Goal: Task Accomplishment & Management: Use online tool/utility

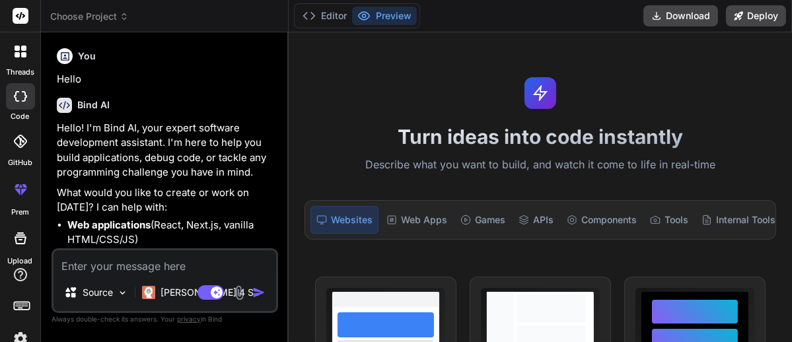
scroll to position [957, 0]
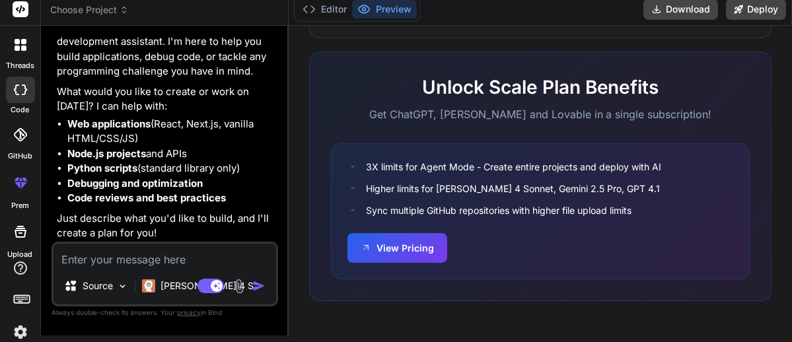
click at [187, 262] on textarea at bounding box center [164, 256] width 222 height 24
paste textarea "Build a responsive fantasy sports & betting-style web application targeted for …"
type textarea "Build a responsive fantasy sports & betting-style web application targeted for …"
type textarea "x"
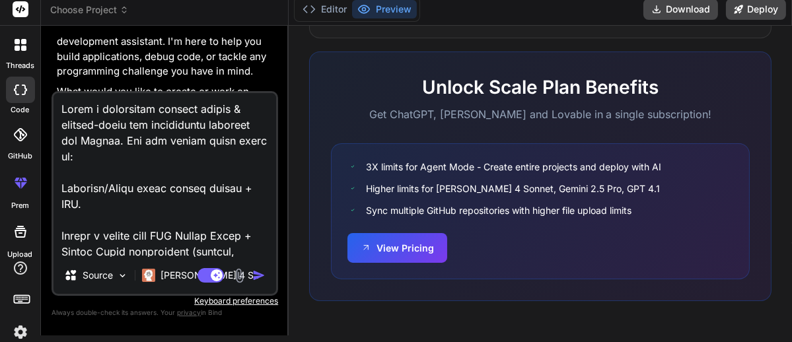
scroll to position [887, 0]
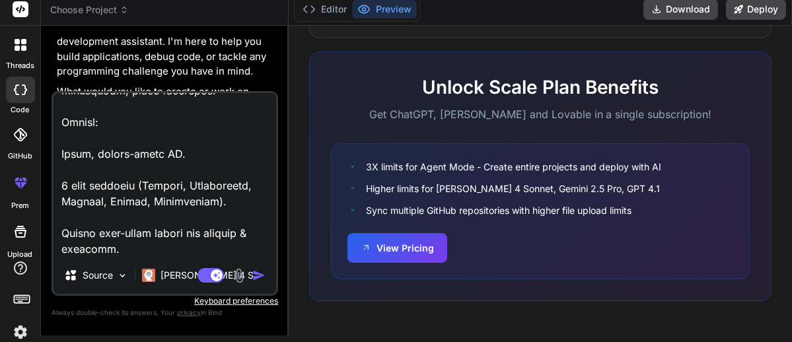
type textarea "Build a responsive fantasy sports & betting-style web application targeted for …"
click at [258, 277] on img "button" at bounding box center [258, 275] width 13 height 13
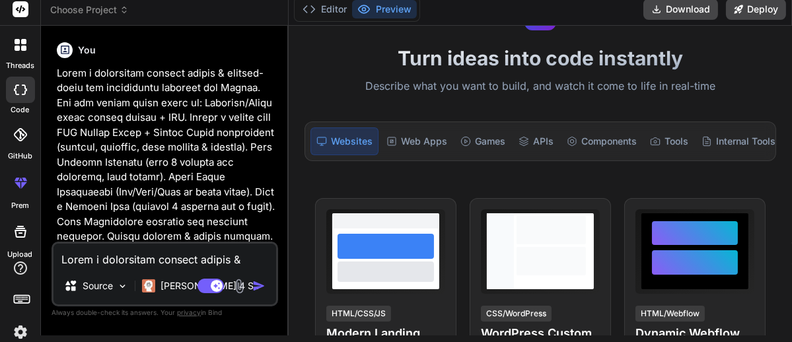
scroll to position [0, 0]
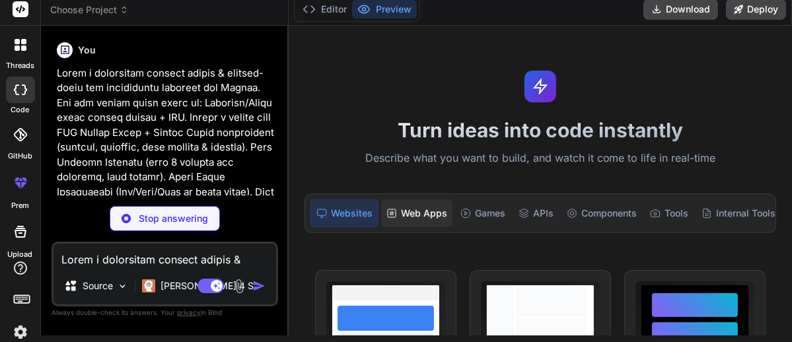
click at [393, 214] on icon at bounding box center [391, 213] width 11 height 11
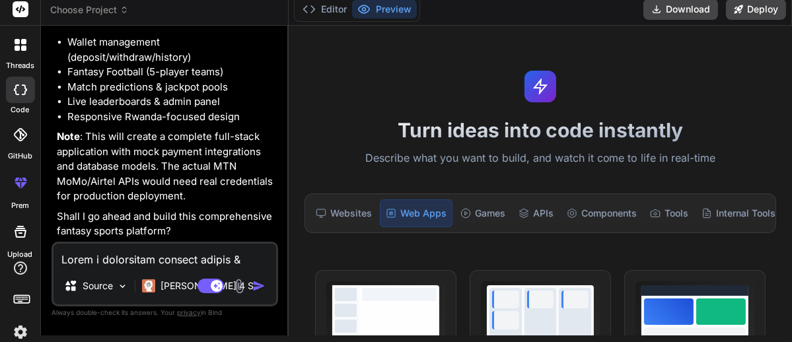
scroll to position [1057, 0]
type textarea "x"
click at [110, 248] on textarea at bounding box center [164, 256] width 222 height 24
type textarea "y"
type textarea "x"
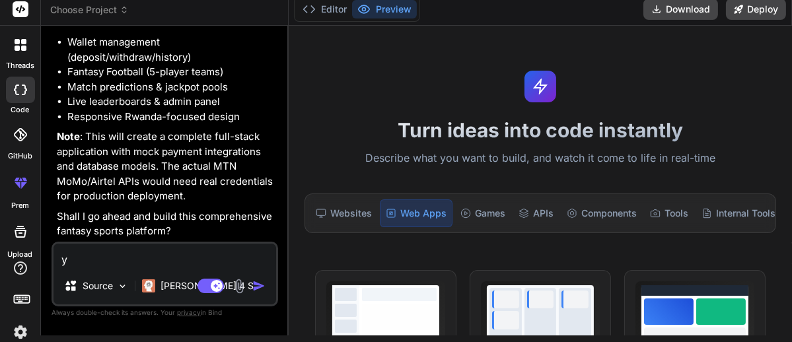
type textarea "ye"
type textarea "x"
type textarea "yes"
type textarea "x"
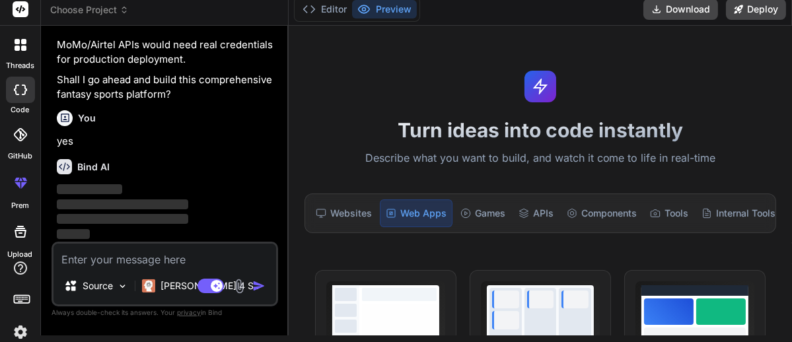
scroll to position [1194, 0]
click at [335, 5] on button "Editor" at bounding box center [324, 9] width 55 height 18
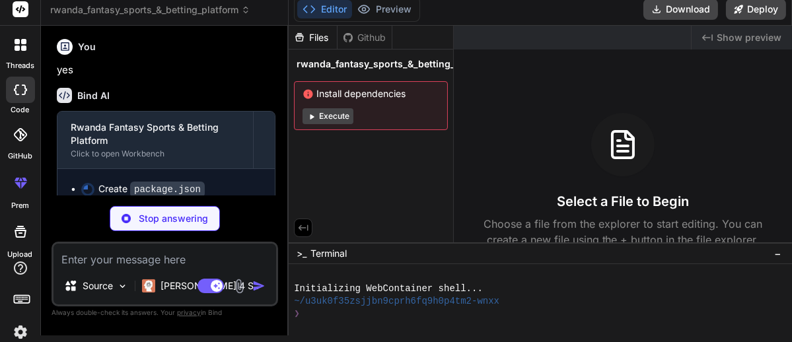
scroll to position [1279, 0]
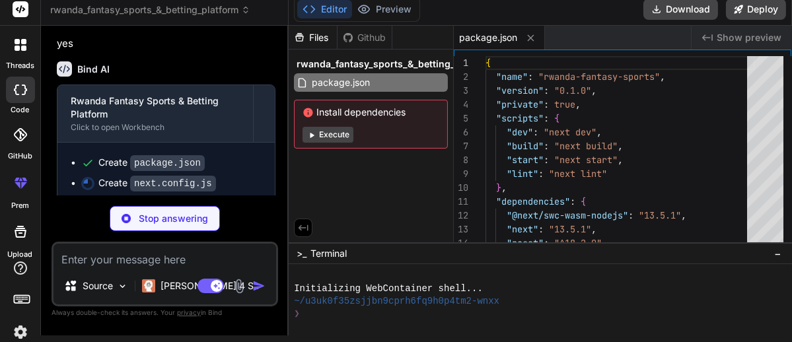
type textarea "x"
type textarea "'your-super-secret-jwt-key-change-in-production', MTN_API_KEY: 'your-mtn-api-ke…"
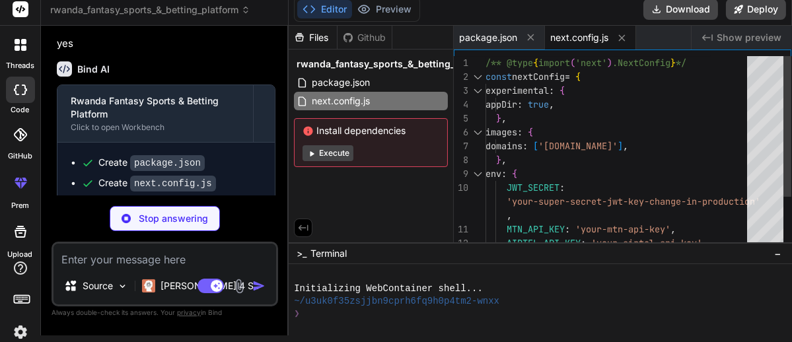
type textarea "x"
type textarea "}"
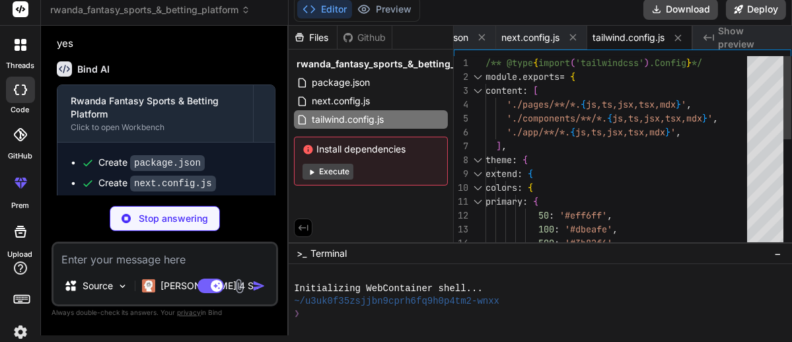
type textarea "x"
type textarea "module.exports = { plugins: { tailwindcss: {}, autoprefixer: {}, }, }"
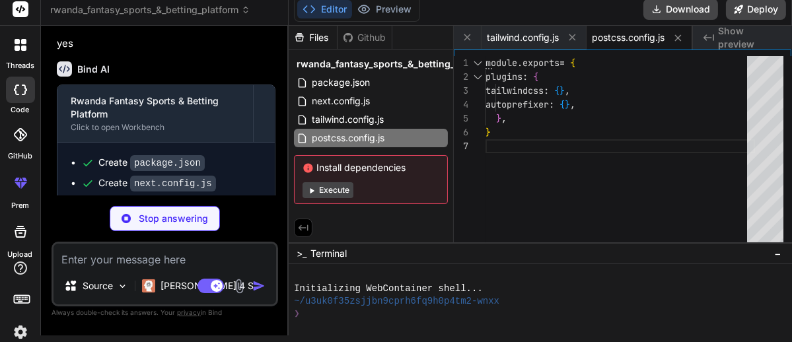
type textarea "x"
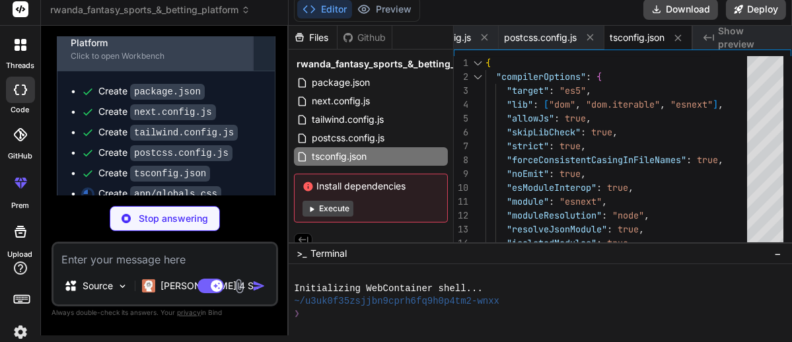
scroll to position [1378, 0]
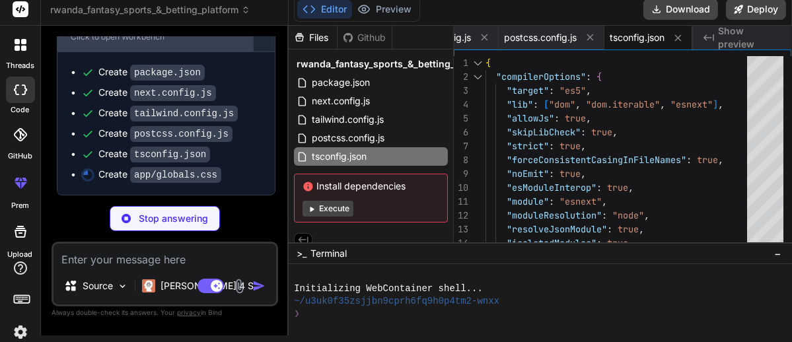
type textarea "x"
type textarea ".input-field { @apply w-full px-3 py-2 border border-gray-300 rounded-md focus:…"
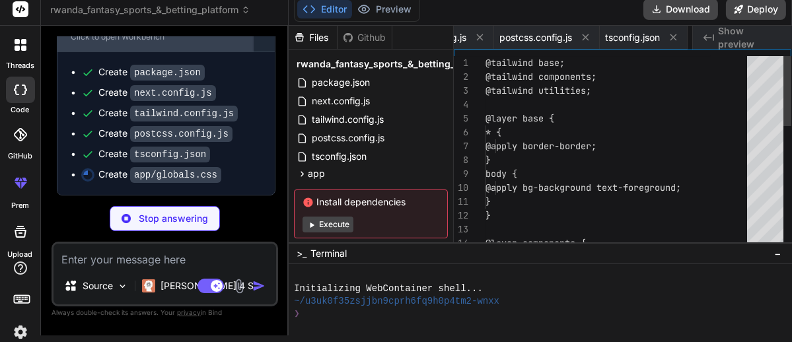
scroll to position [0, 329]
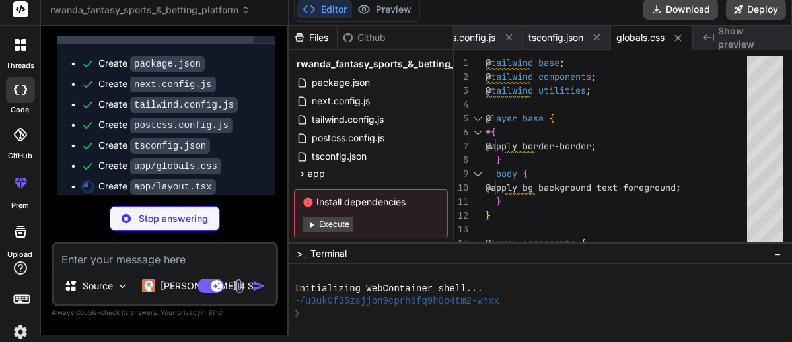
type textarea "x"
type textarea "</SocketProvider> </AuthProvider> </body> </html> ) }"
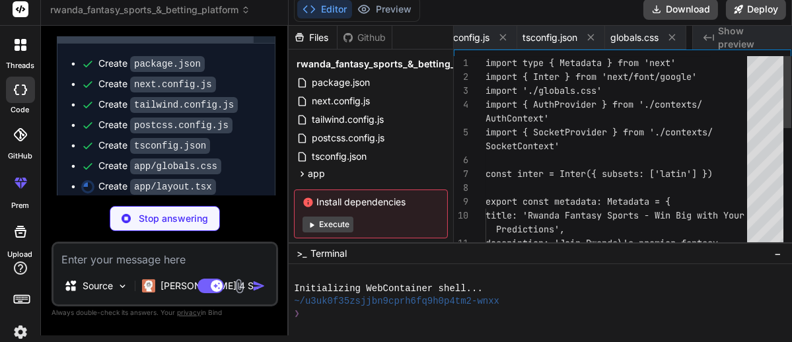
scroll to position [0, 408]
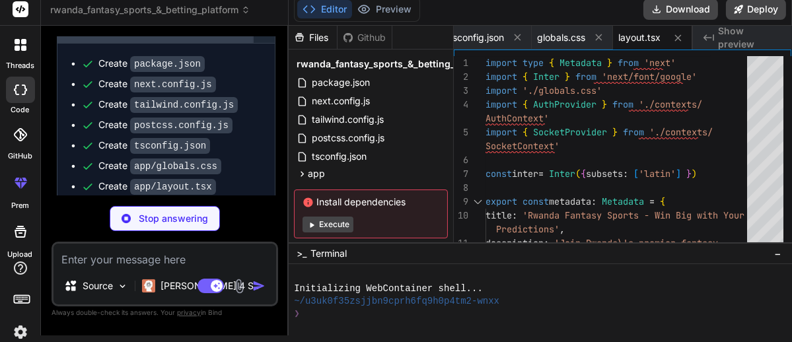
type textarea "x"
type textarea "}"
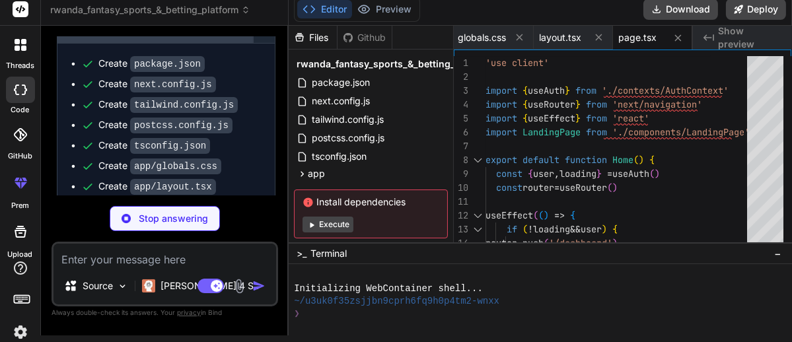
scroll to position [1450, 0]
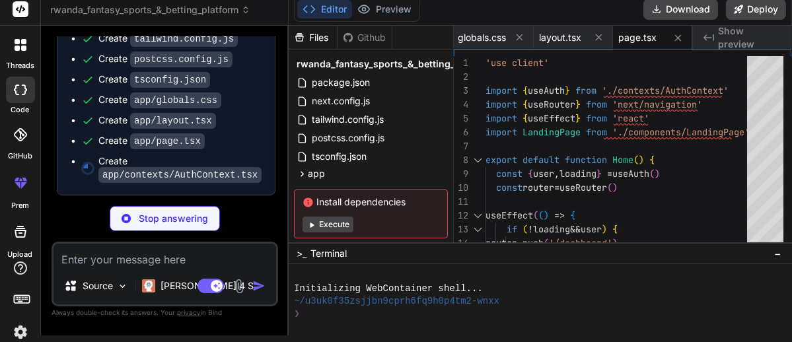
type textarea "x"
type textarea "export const useAuth = () => { const context = useContext(AuthContext) if (cont…"
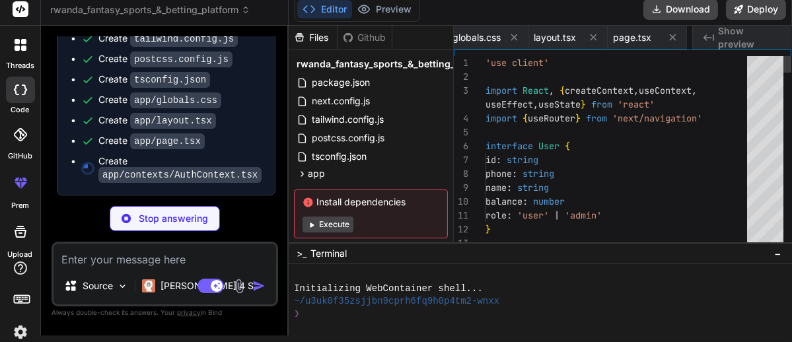
scroll to position [0, 590]
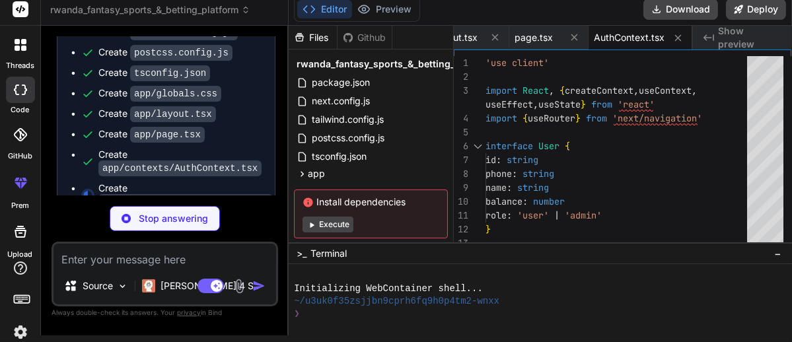
type textarea "x"
type textarea "a SocketProvider') } return context }"
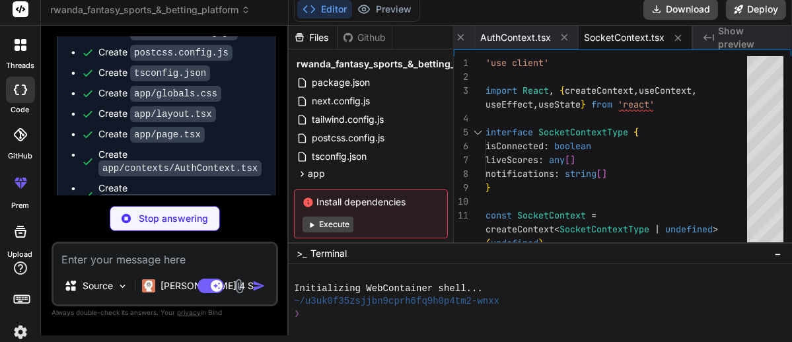
scroll to position [1516, 0]
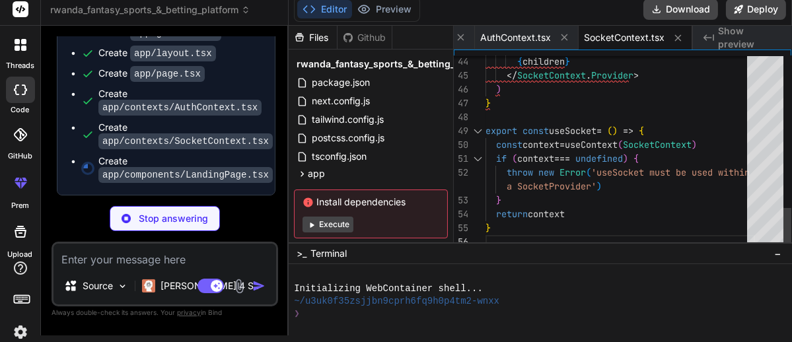
type textarea "x"
type textarea ") }"
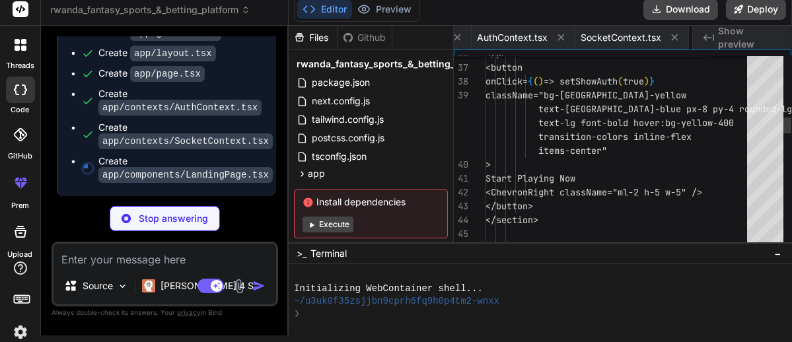
scroll to position [0, 808]
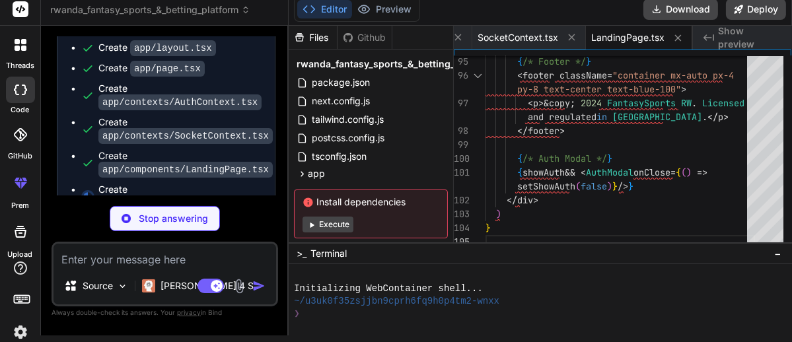
type textarea "x"
type textarea "</div> </div> </div> ) }"
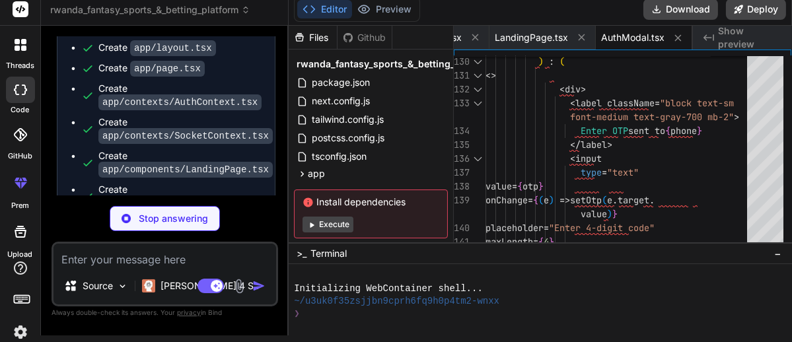
type textarea "x"
type textarea "return ( <DashboardLayout> <DashboardHome /> </DashboardLayout> ) }"
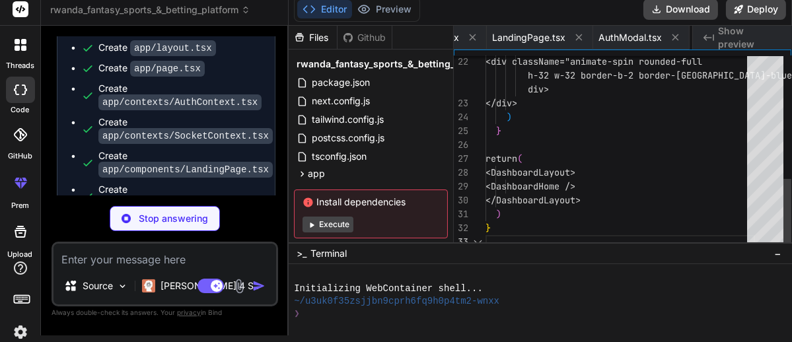
scroll to position [0, 983]
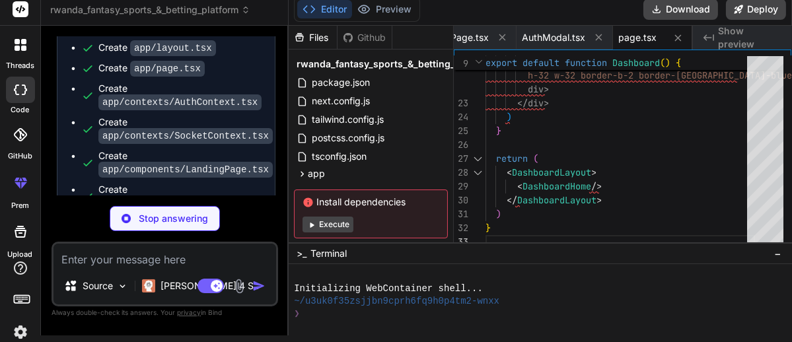
type textarea "x"
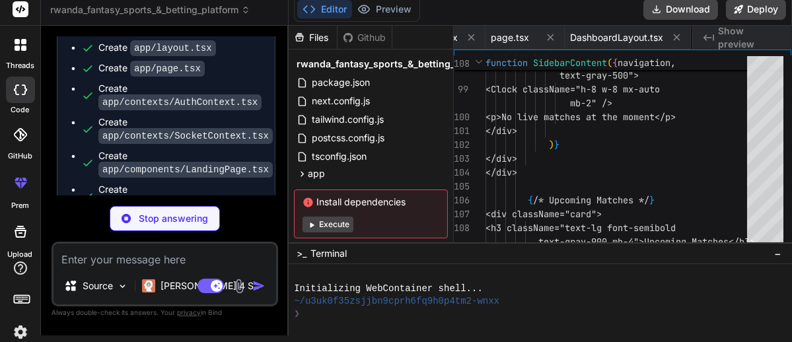
scroll to position [0, 1231]
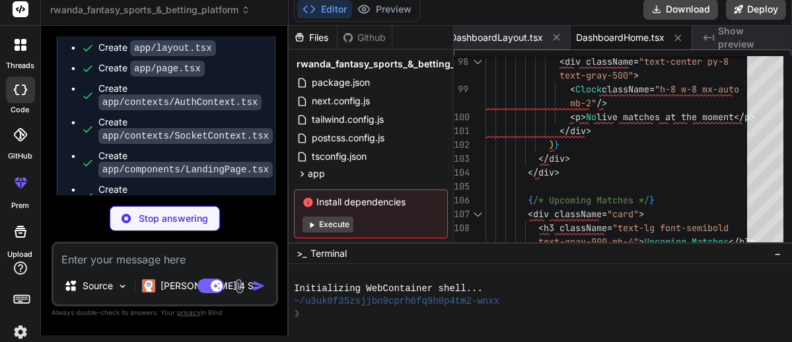
type textarea "x"
type textarea "return ( <DashboardLayout> <FantasyPage /> </DashboardLayout> ) }"
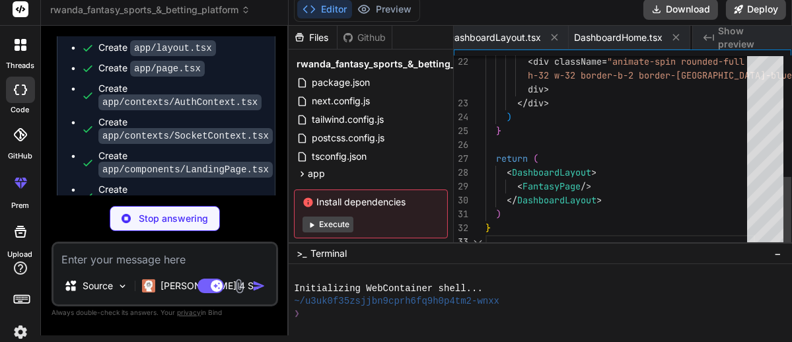
scroll to position [0, 1310]
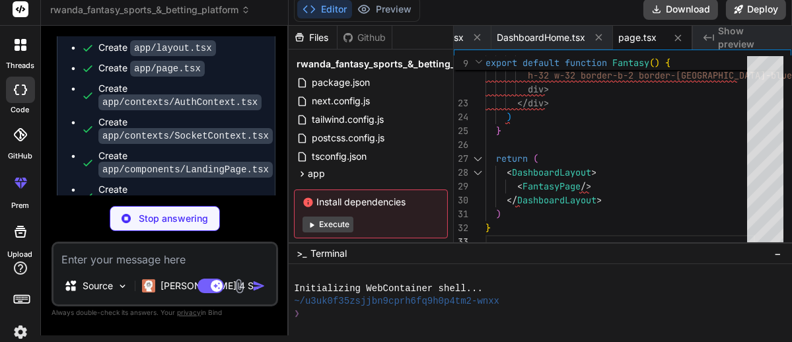
type textarea "x"
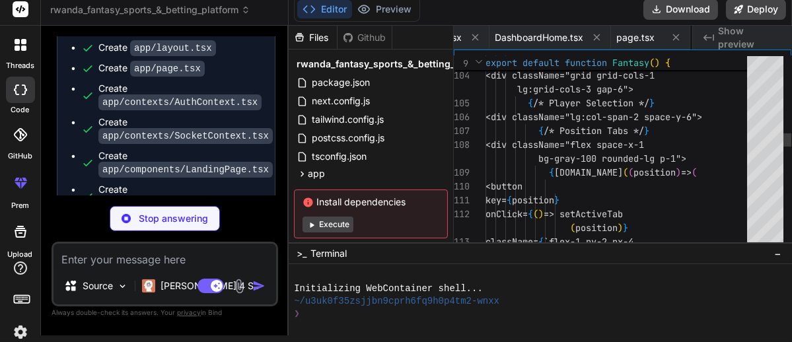
scroll to position [0, 1414]
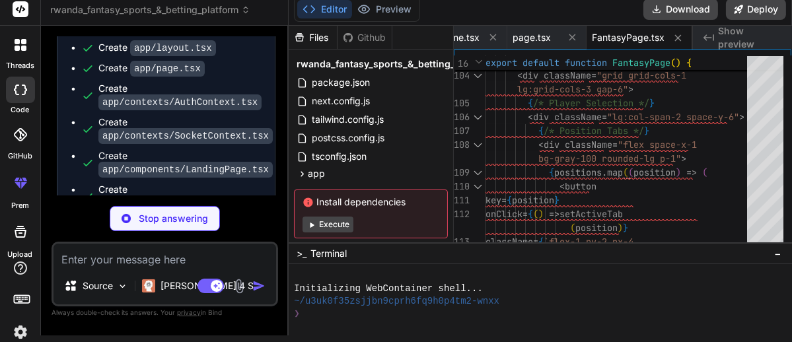
type textarea "x"
type textarea "return ( <DashboardLayout> <WalletPage /> </DashboardLayout> ) }"
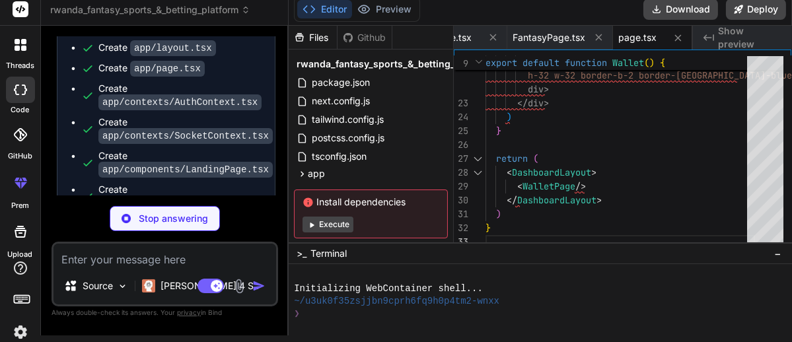
type textarea "x"
type textarea "}"
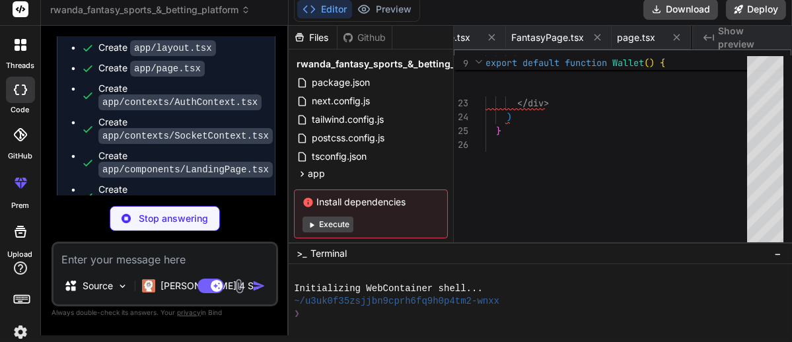
type textarea "x"
type textarea "return ( <DashboardLayout> <AdminDashboard /> </DashboardLayout> ) }"
type textarea "x"
type textarea "{/* Tab Content */} {activeTab === 'overview' && renderOverview()} {activeTab =…"
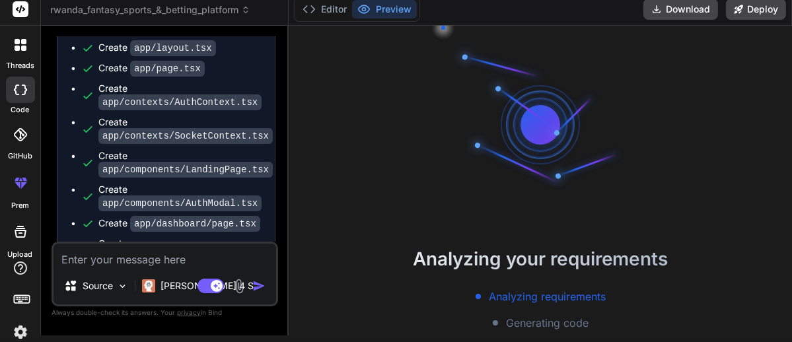
scroll to position [1845, 0]
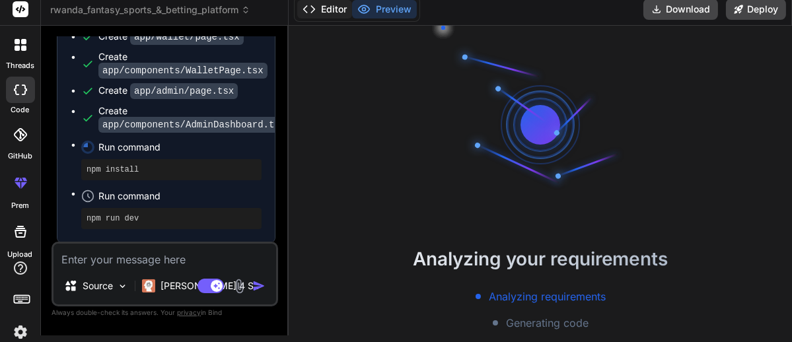
click at [333, 10] on button "Editor" at bounding box center [324, 9] width 55 height 18
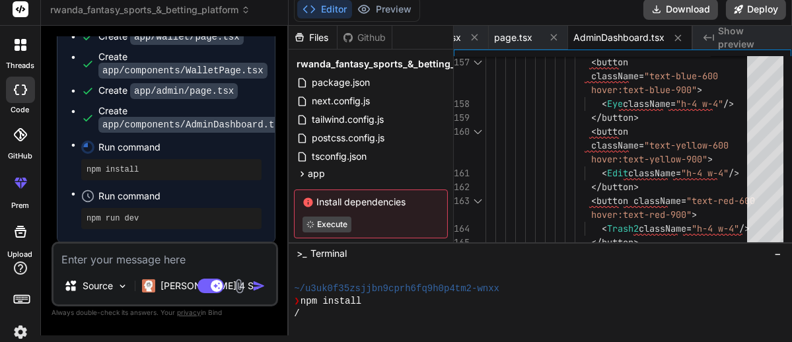
click at [356, 217] on span "Execute" at bounding box center [370, 225] width 137 height 16
click at [322, 320] on div "-" at bounding box center [532, 314] width 477 height 13
click at [398, 2] on button "Preview" at bounding box center [384, 9] width 65 height 18
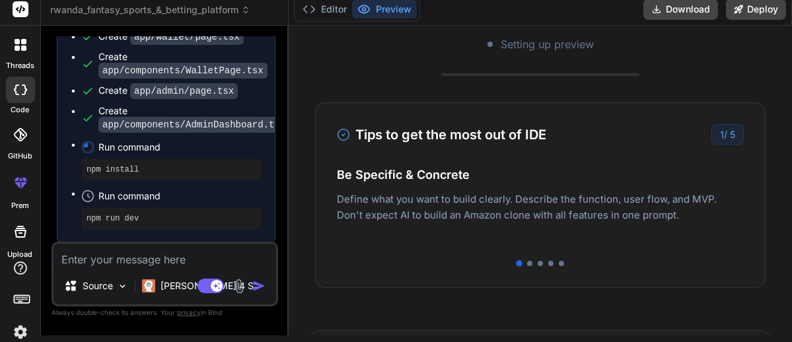
scroll to position [307, 0]
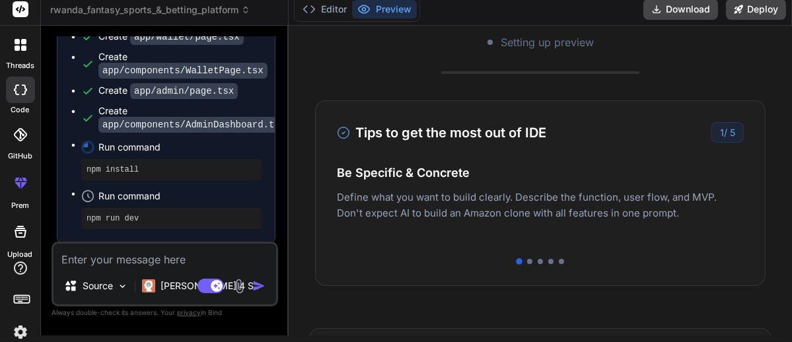
drag, startPoint x: 580, startPoint y: 184, endPoint x: 498, endPoint y: 198, distance: 82.4
click at [498, 198] on div "Easy Deployment Deploy your Next.js and React projects to Vercel. For Node.js b…" at bounding box center [540, 205] width 407 height 57
click at [527, 259] on div at bounding box center [529, 261] width 5 height 5
click at [537, 259] on div at bounding box center [539, 261] width 5 height 5
click at [548, 260] on div at bounding box center [550, 261] width 5 height 5
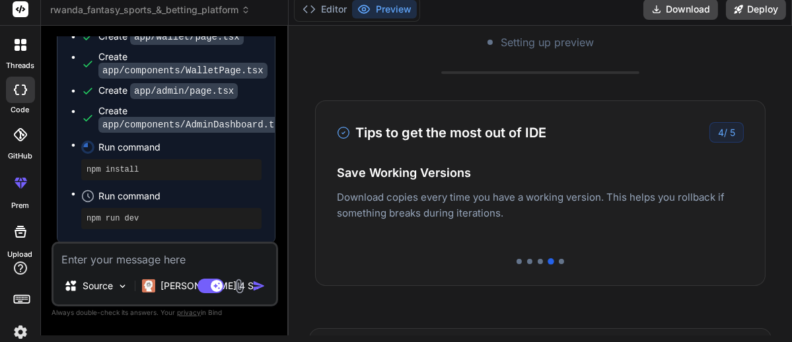
click at [553, 259] on div at bounding box center [540, 261] width 407 height 5
click at [558, 259] on div at bounding box center [560, 261] width 5 height 5
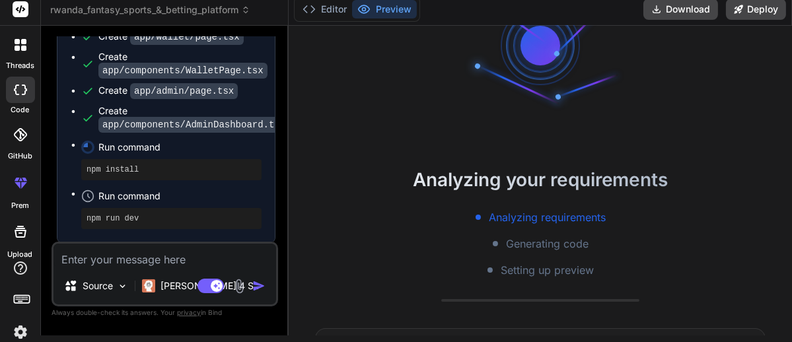
scroll to position [105, 0]
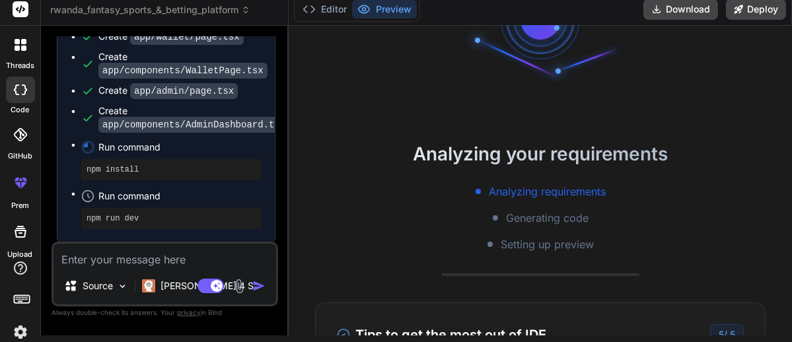
click at [83, 147] on icon at bounding box center [87, 147] width 17 height 17
click at [83, 147] on icon at bounding box center [87, 147] width 13 height 13
click at [83, 147] on icon at bounding box center [88, 147] width 15 height 15
click at [83, 147] on icon at bounding box center [87, 147] width 13 height 13
click at [83, 147] on icon at bounding box center [88, 147] width 16 height 16
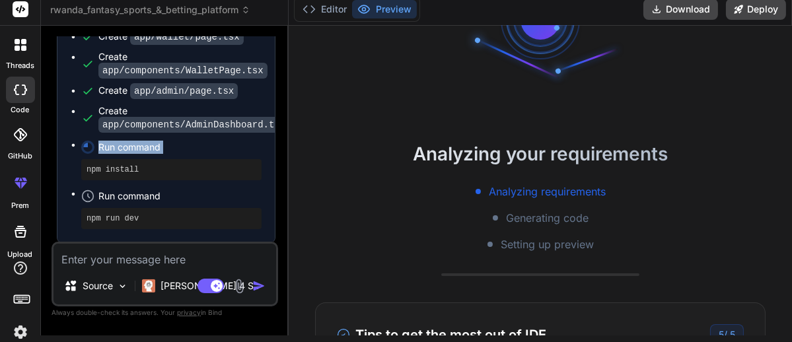
click at [83, 147] on icon at bounding box center [85, 144] width 5 height 5
type textarea "x"
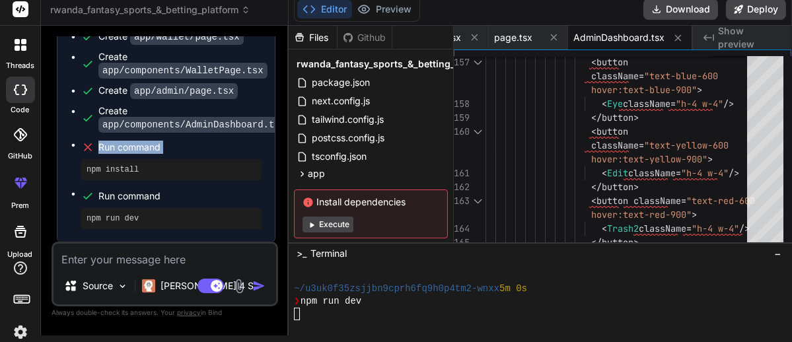
scroll to position [127, 0]
click at [83, 147] on icon at bounding box center [87, 147] width 13 height 13
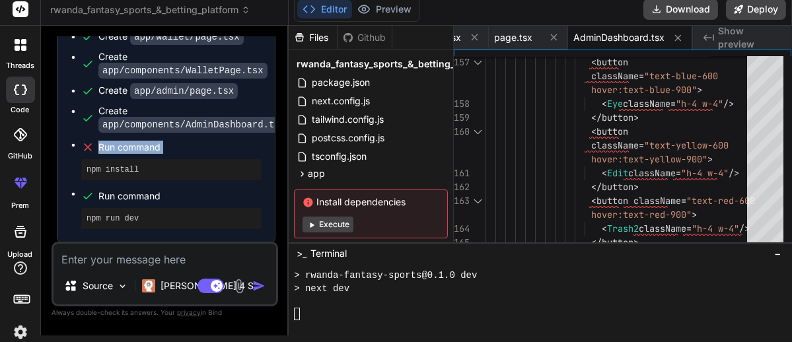
scroll to position [178, 0]
click at [85, 149] on icon at bounding box center [88, 147] width 7 height 7
drag, startPoint x: 131, startPoint y: 170, endPoint x: 102, endPoint y: 173, distance: 29.2
click at [102, 173] on pre "npm install" at bounding box center [171, 169] width 170 height 11
click at [312, 308] on div at bounding box center [532, 314] width 477 height 13
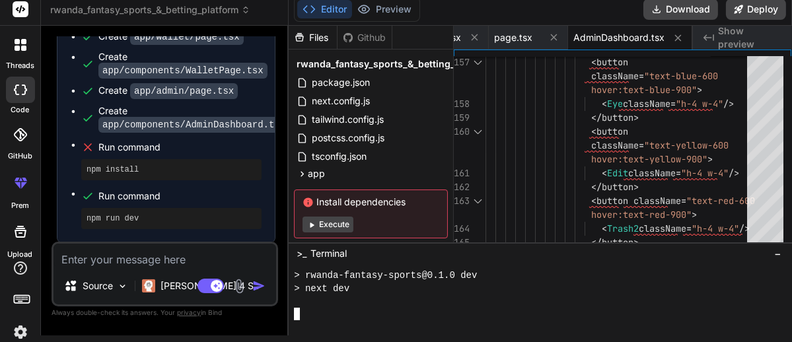
click at [312, 308] on div at bounding box center [532, 314] width 477 height 13
click at [354, 293] on div "> next dev" at bounding box center [532, 289] width 477 height 13
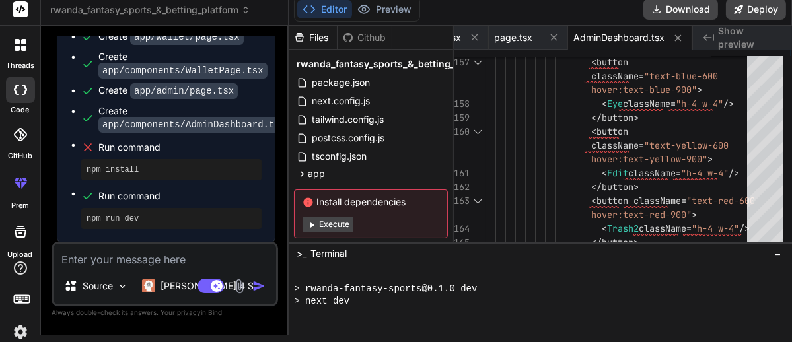
scroll to position [166, 0]
click at [180, 220] on pre "npm run dev" at bounding box center [171, 218] width 170 height 11
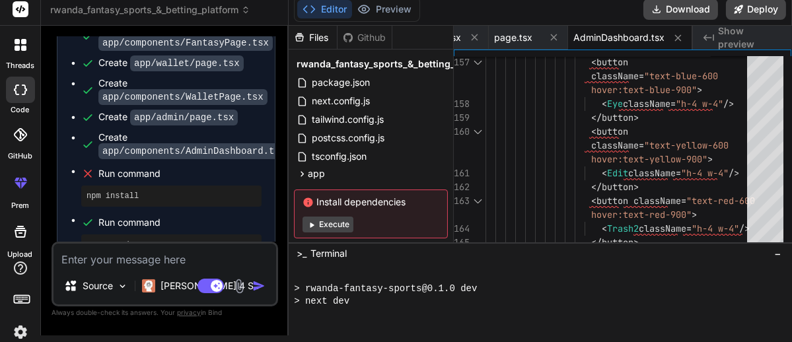
scroll to position [1845, 0]
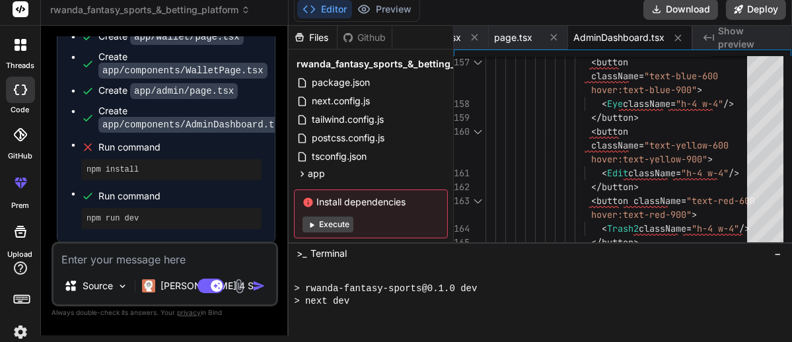
click at [110, 261] on textarea at bounding box center [164, 256] width 222 height 24
type textarea "p"
type textarea "x"
type textarea "pr"
type textarea "x"
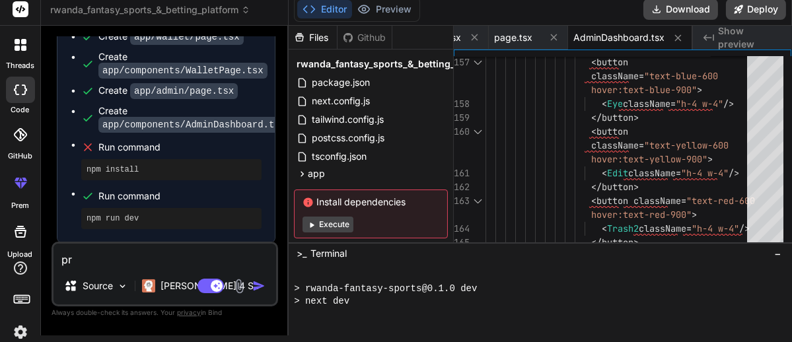
type textarea "pre"
type textarea "x"
type textarea "prev"
type textarea "x"
type textarea "previ"
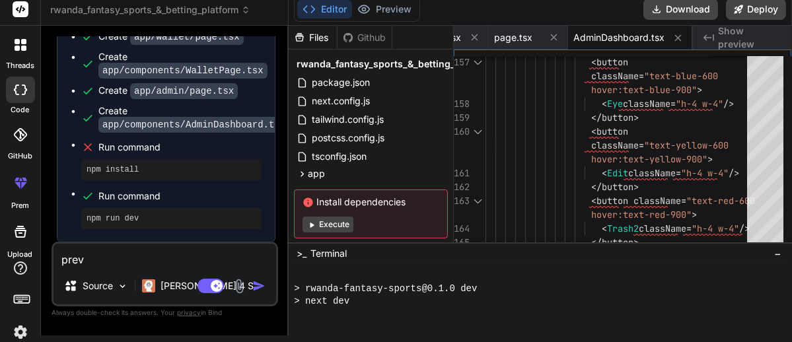
type textarea "x"
type textarea "previe"
type textarea "x"
type textarea "preview"
type textarea "x"
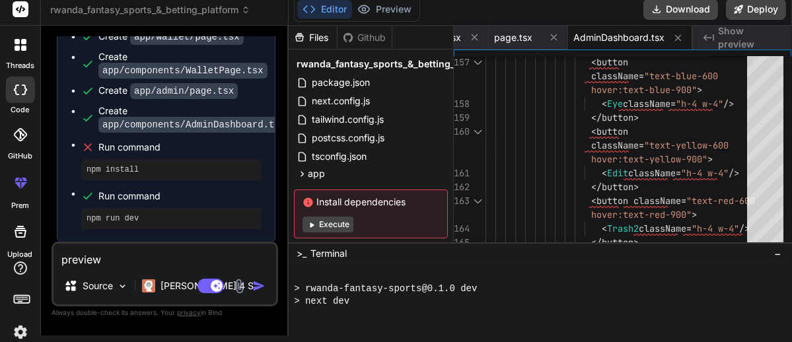
type textarea "preview"
type textarea "x"
type textarea "preview n"
type textarea "x"
type textarea "preview no"
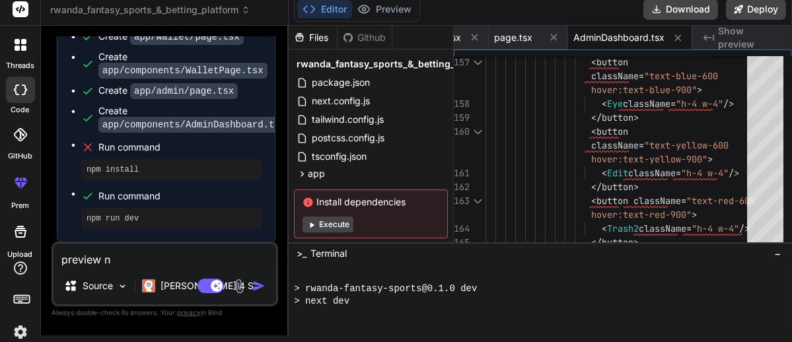
type textarea "x"
type textarea "preview not"
type textarea "x"
type textarea "preview not"
type textarea "x"
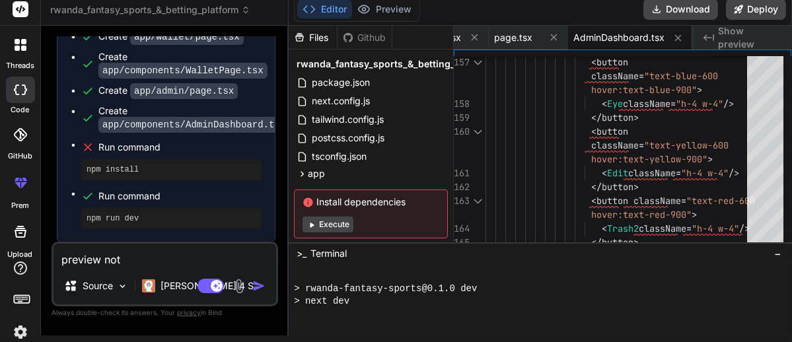
type textarea "preview not w"
type textarea "x"
type textarea "preview not wo"
type textarea "x"
type textarea "preview not wor"
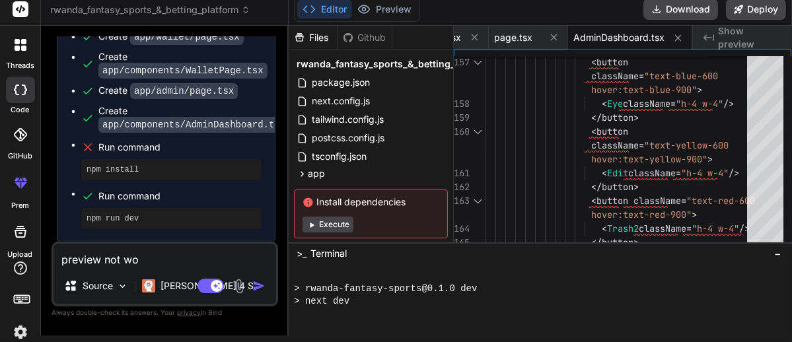
type textarea "x"
type textarea "preview not work"
type textarea "x"
type textarea "preview not worki"
type textarea "x"
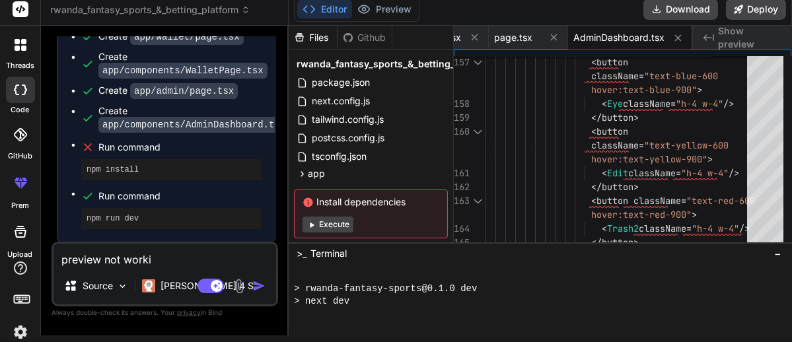
type textarea "preview not workin"
type textarea "x"
type textarea "preview not working"
type textarea "x"
type textarea "preview not working"
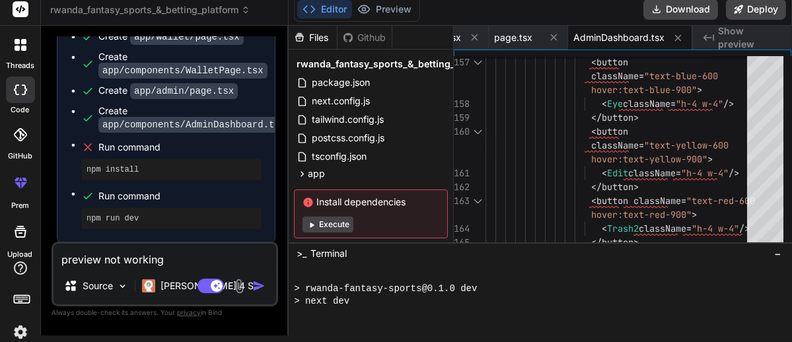
type textarea "x"
type textarea "preview not working f"
type textarea "x"
type textarea "preview not working fi"
type textarea "x"
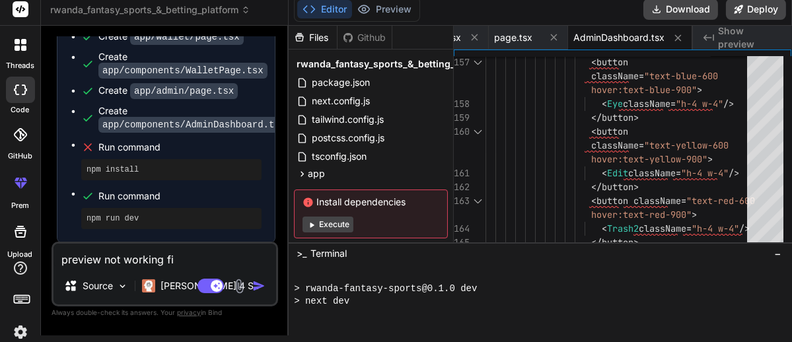
type textarea "preview not working fin"
type textarea "x"
type textarea "preview not working find"
type textarea "x"
type textarea "preview not working find"
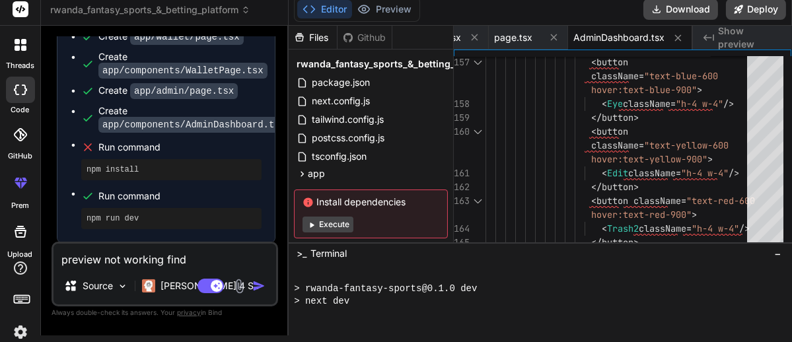
type textarea "x"
type textarea "preview not working find e"
type textarea "x"
type textarea "preview not working find er"
type textarea "x"
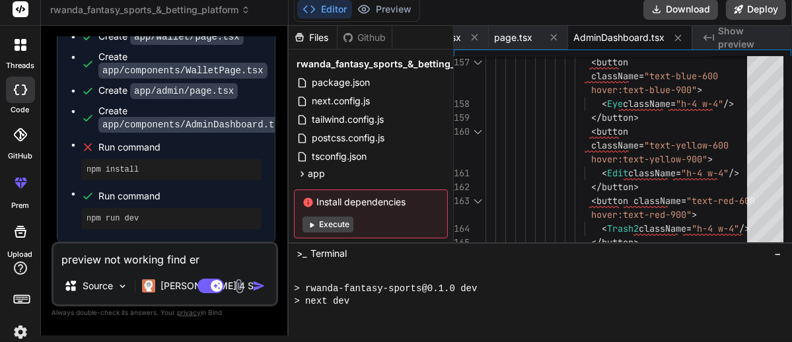
type textarea "preview not working find err"
type textarea "x"
type textarea "preview not working find [PERSON_NAME]"
type textarea "x"
type textarea "preview not working find [PERSON_NAME]"
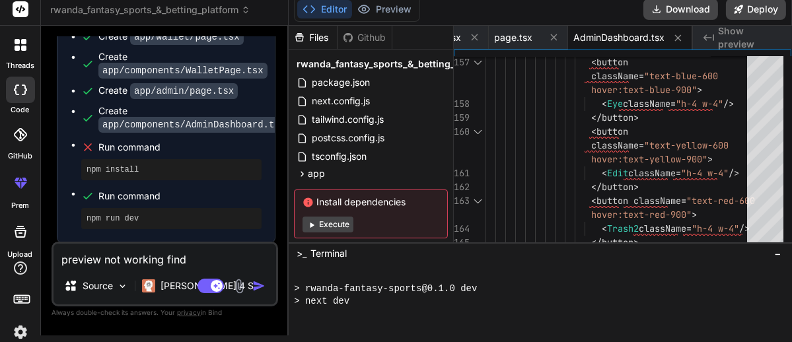
type textarea "x"
type textarea "preview not working find erro a"
type textarea "x"
type textarea "preview not working find erro an"
type textarea "x"
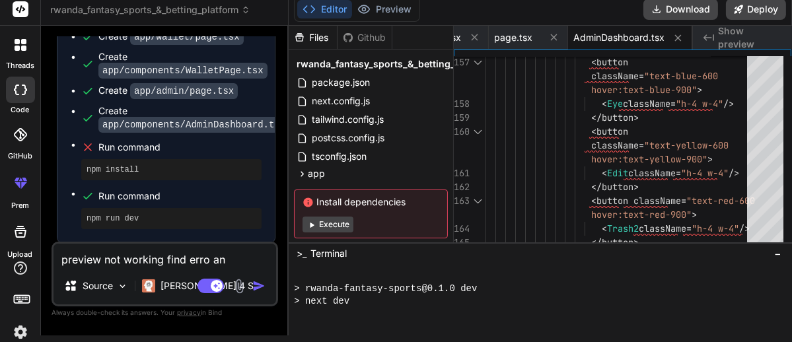
type textarea "preview not working find erro and"
type textarea "x"
type textarea "preview not working find erro and"
type textarea "x"
type textarea "preview not working find erro and f"
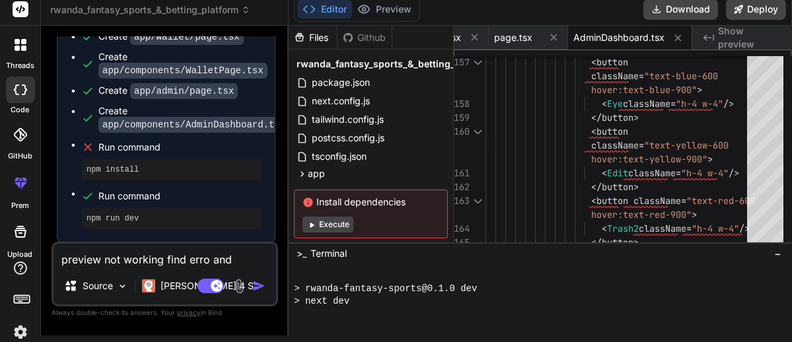
type textarea "x"
type textarea "preview not working find [PERSON_NAME] and fi"
type textarea "x"
type textarea "preview not working find [PERSON_NAME] and fix"
type textarea "x"
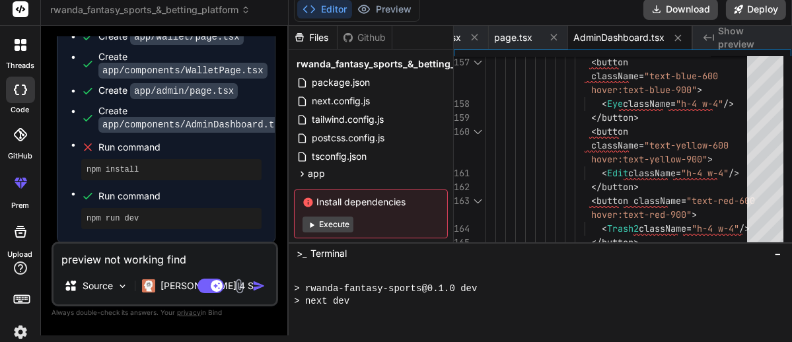
type textarea "preview not working find [PERSON_NAME] and fix"
type textarea "x"
type textarea "preview not working find [PERSON_NAME] and fix i"
type textarea "x"
type textarea "preview not working find [PERSON_NAME] and fix it"
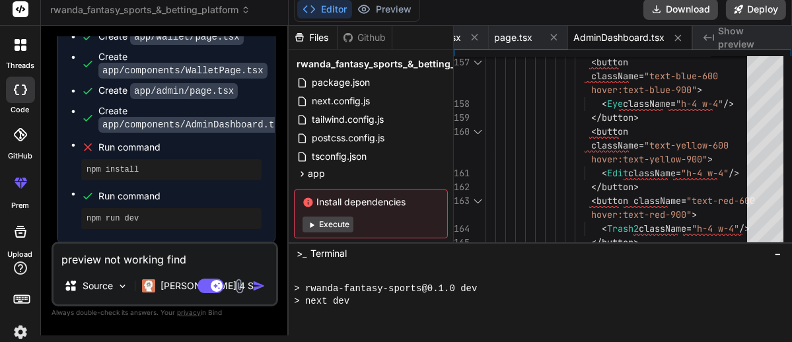
type textarea "x"
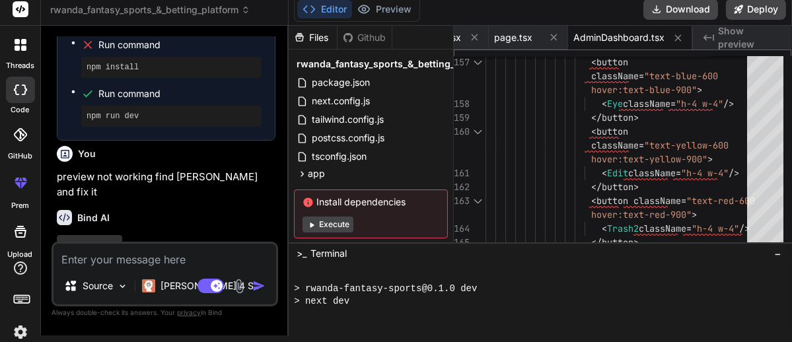
scroll to position [1982, 0]
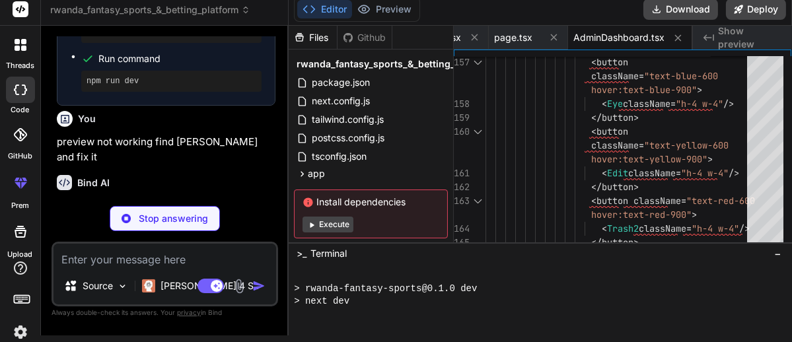
type textarea "x"
type textarea "return ( <DashboardLayout> <PredictionsPage /> </DashboardLayout> ) }"
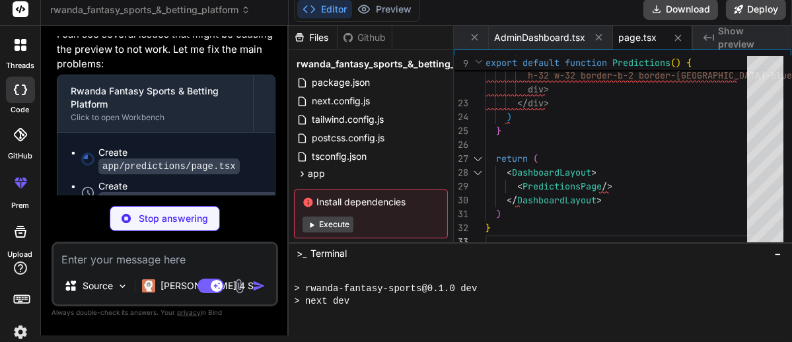
scroll to position [2167, 0]
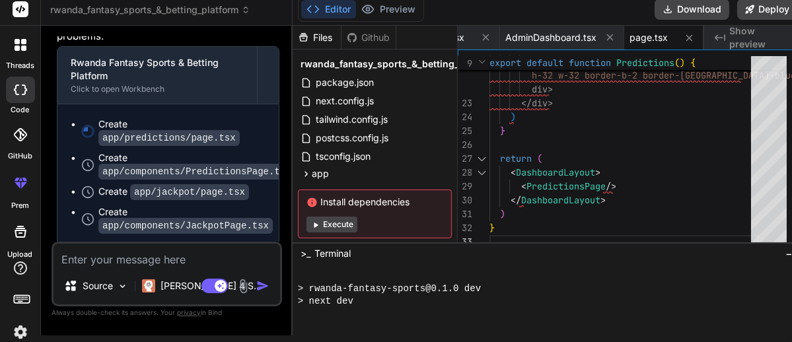
type textarea "x"
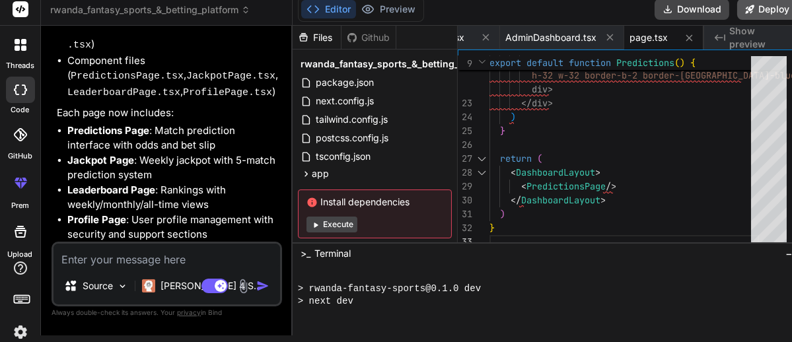
click at [737, 6] on button "Deploy" at bounding box center [767, 9] width 60 height 21
click at [759, 3] on button "Deploy" at bounding box center [767, 9] width 60 height 21
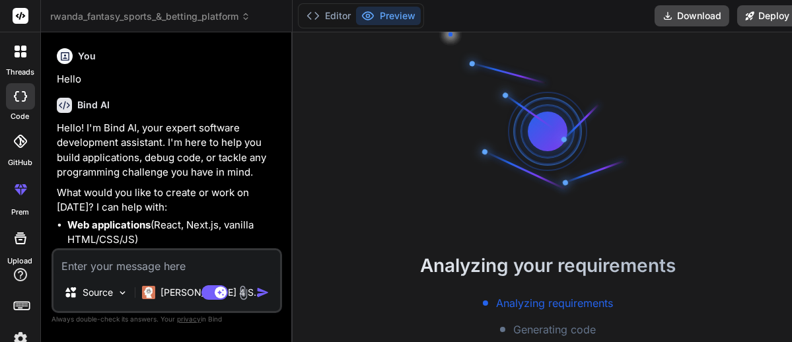
type textarea "x"
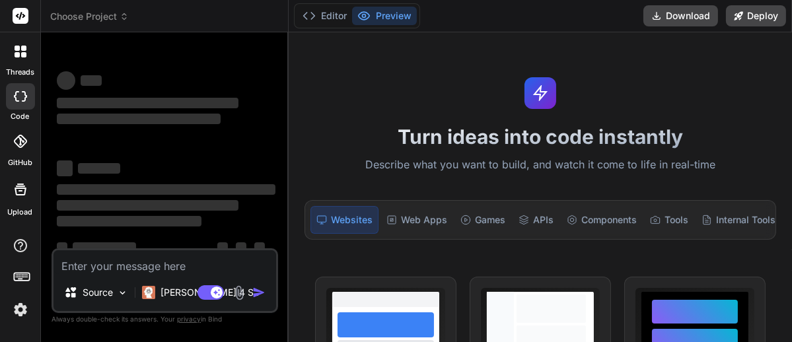
click at [121, 15] on icon at bounding box center [123, 16] width 9 height 9
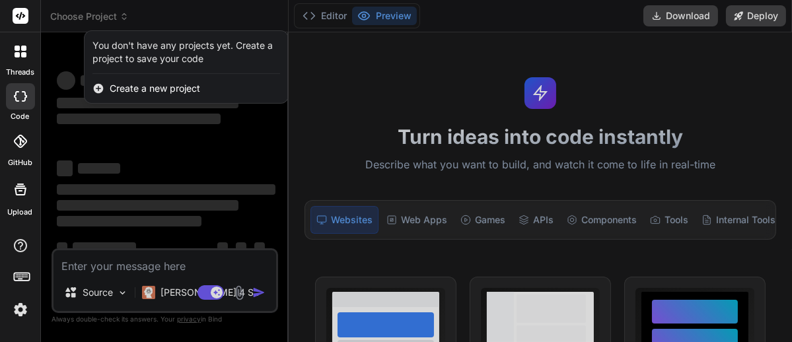
click at [409, 217] on div at bounding box center [396, 171] width 792 height 342
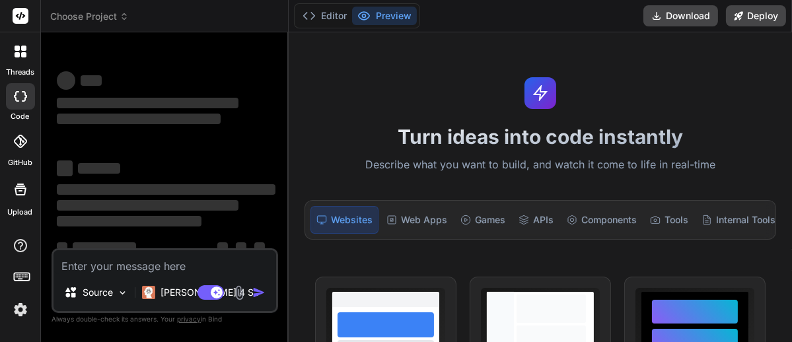
click at [409, 217] on div "Web Apps" at bounding box center [416, 220] width 71 height 28
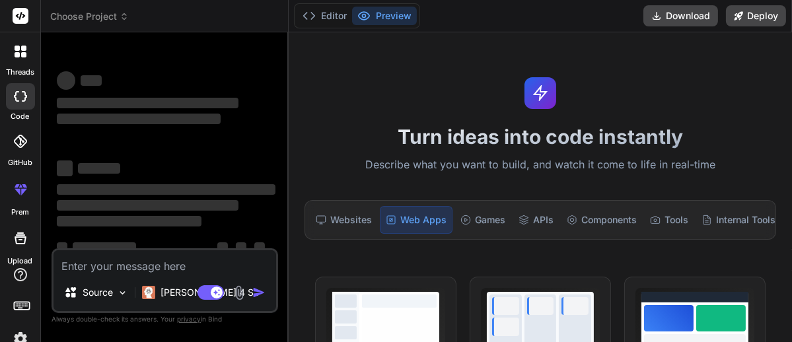
type textarea "x"
click at [174, 261] on textarea at bounding box center [164, 262] width 222 height 24
paste textarea "Build a cross-platform fantasy sports & betting web/mobile platform targeted fo…"
type textarea "Build a cross-platform fantasy sports & betting web/mobile platform targeted fo…"
type textarea "x"
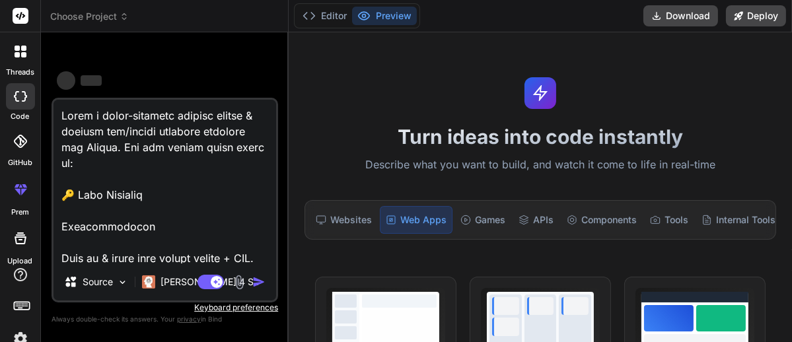
scroll to position [2059, 0]
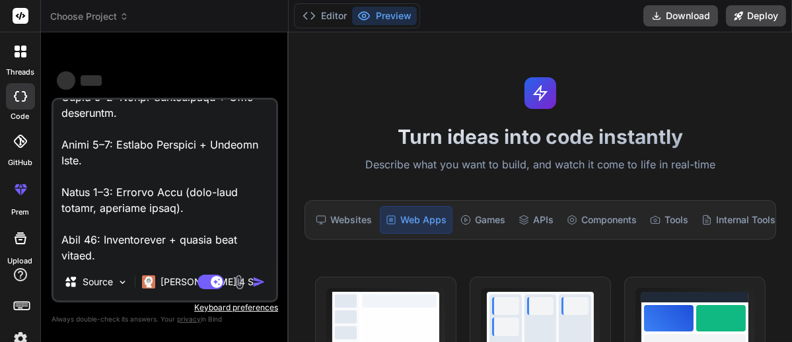
type textarea "Build a cross-platform fantasy sports & betting web/mobile platform targeted fo…"
type textarea "x"
type textarea "Build a cross-platform fantasy sports & betting web/mobile platform targeted fo…"
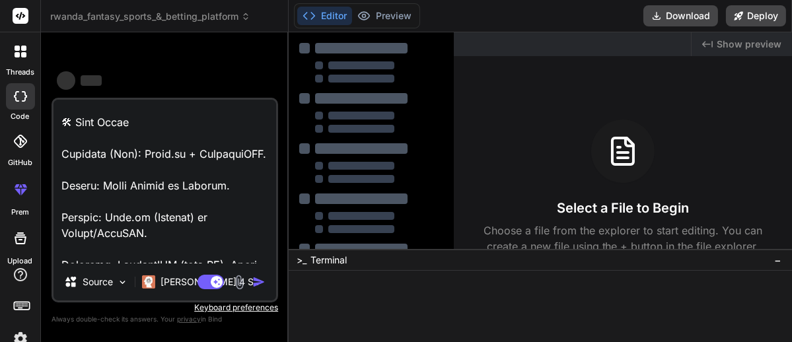
scroll to position [2076, 0]
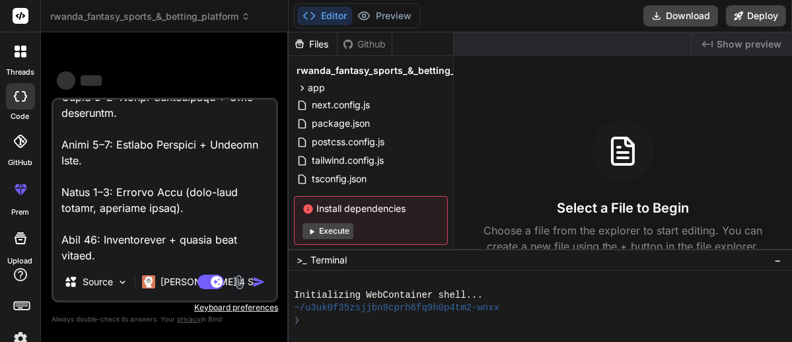
click at [228, 87] on div "‌ ‌" at bounding box center [166, 79] width 219 height 20
click at [199, 59] on div "‌ ‌ ‌ ‌ ‌ ‌ ‌ ‌ ‌ ‌ ‌ ‌ ‌ ‌" at bounding box center [166, 70] width 224 height 55
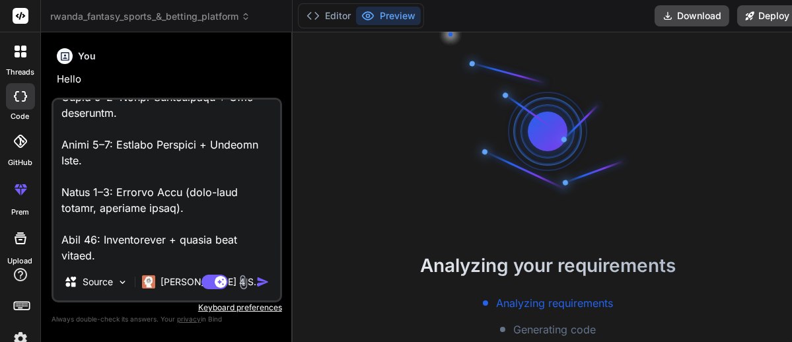
scroll to position [63, 0]
click at [327, 10] on button "Editor" at bounding box center [328, 16] width 55 height 18
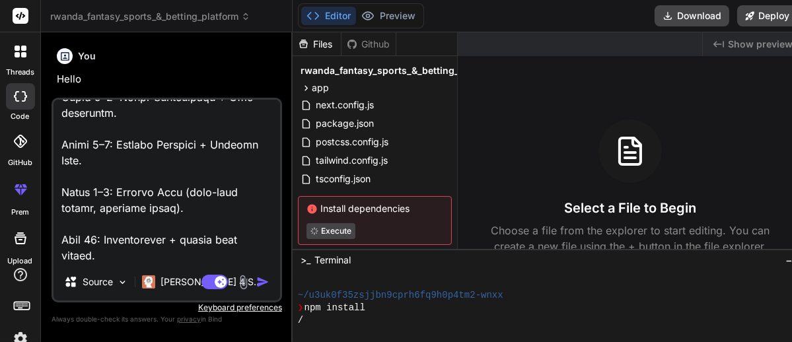
click at [228, 77] on p "Hello" at bounding box center [168, 79] width 222 height 15
click at [121, 277] on img at bounding box center [122, 282] width 11 height 11
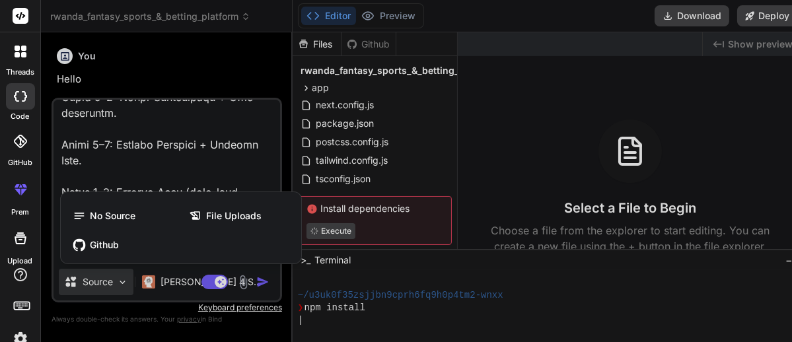
click at [226, 87] on div at bounding box center [396, 171] width 792 height 342
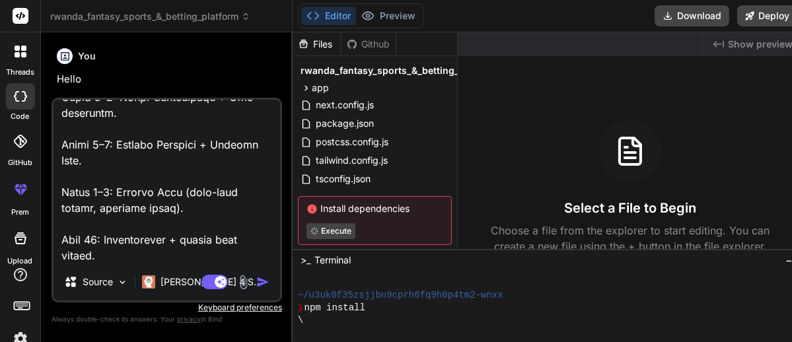
click at [226, 87] on div "Bind AI Hello! I'm Bind AI, your expert software development assistant. I'm her…" at bounding box center [168, 214] width 222 height 255
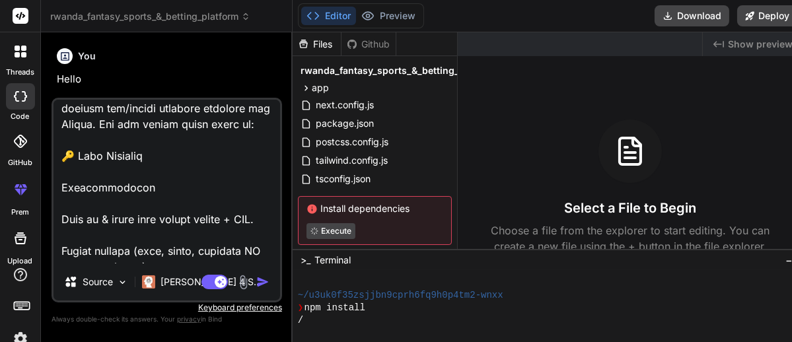
scroll to position [0, 0]
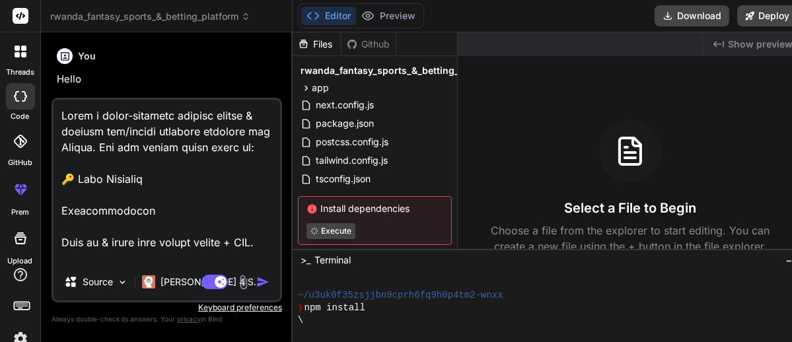
click at [261, 282] on img "button" at bounding box center [262, 281] width 13 height 13
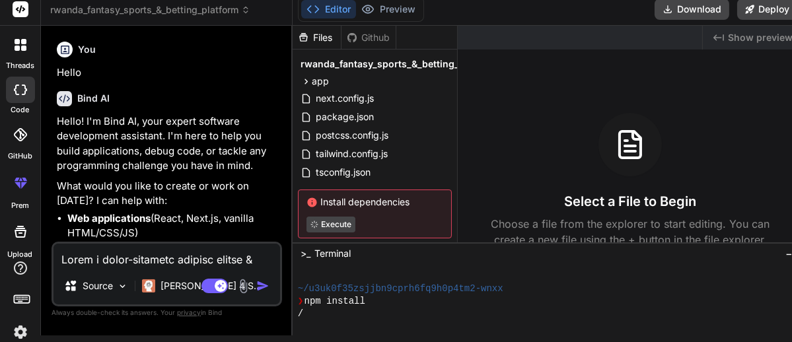
click at [222, 172] on p "Hello! I'm Bind AI, your expert software development assistant. I'm here to hel…" at bounding box center [168, 143] width 222 height 59
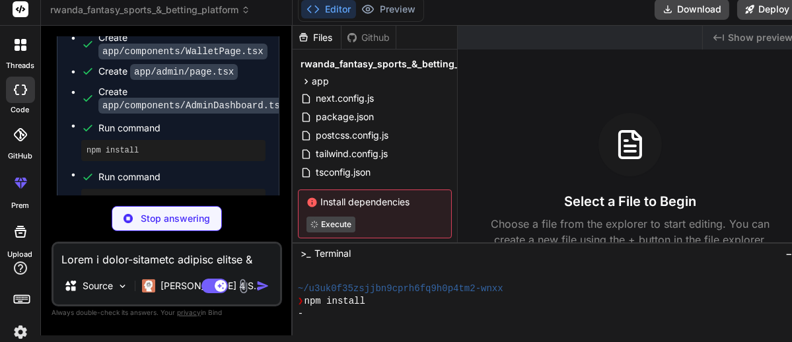
scroll to position [1876, 0]
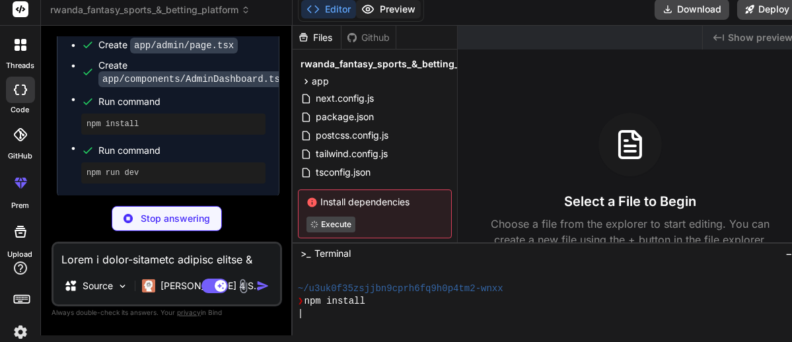
click at [374, 11] on button "Preview" at bounding box center [388, 9] width 65 height 18
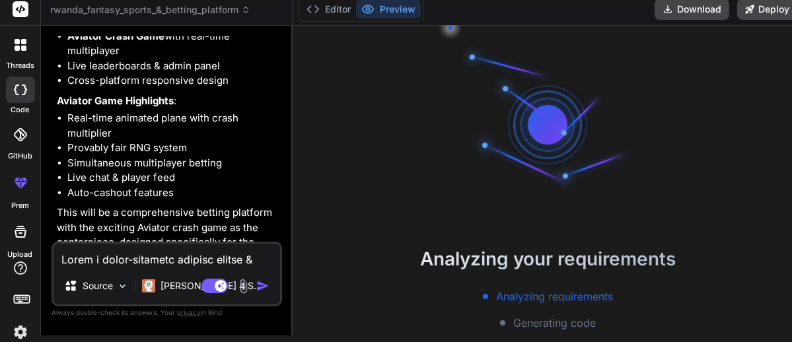
scroll to position [4354, 0]
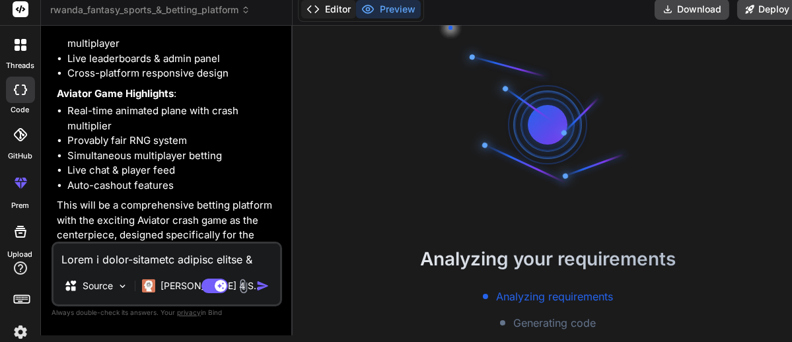
click at [337, 3] on button "Editor" at bounding box center [328, 9] width 55 height 18
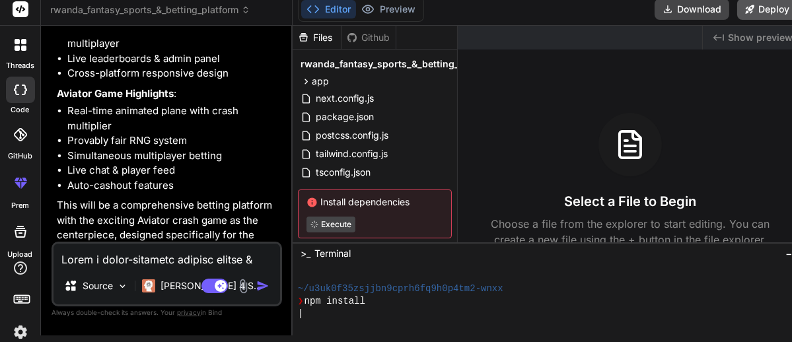
click at [745, 10] on icon at bounding box center [749, 9] width 9 height 9
click at [405, 4] on button "Preview" at bounding box center [388, 9] width 65 height 18
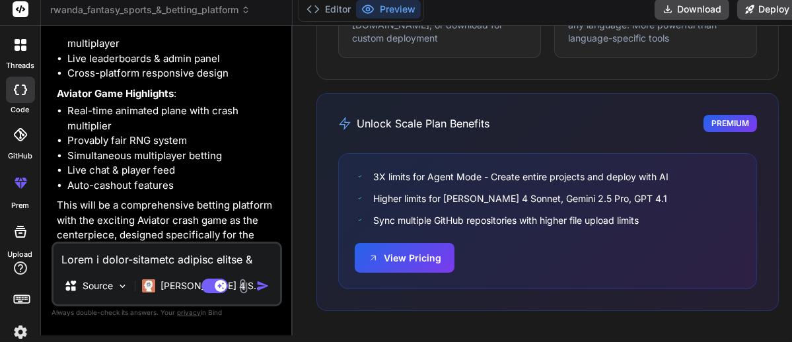
scroll to position [0, 0]
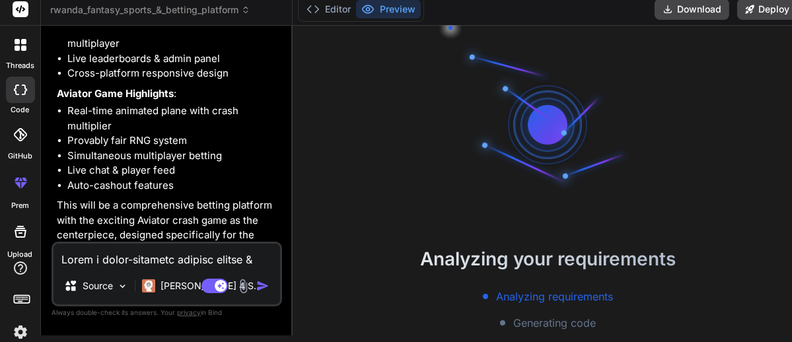
type textarea "x"
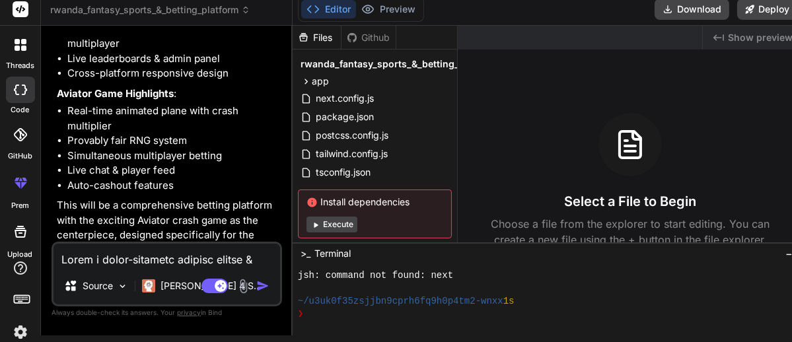
scroll to position [344, 0]
